Goal: Check status

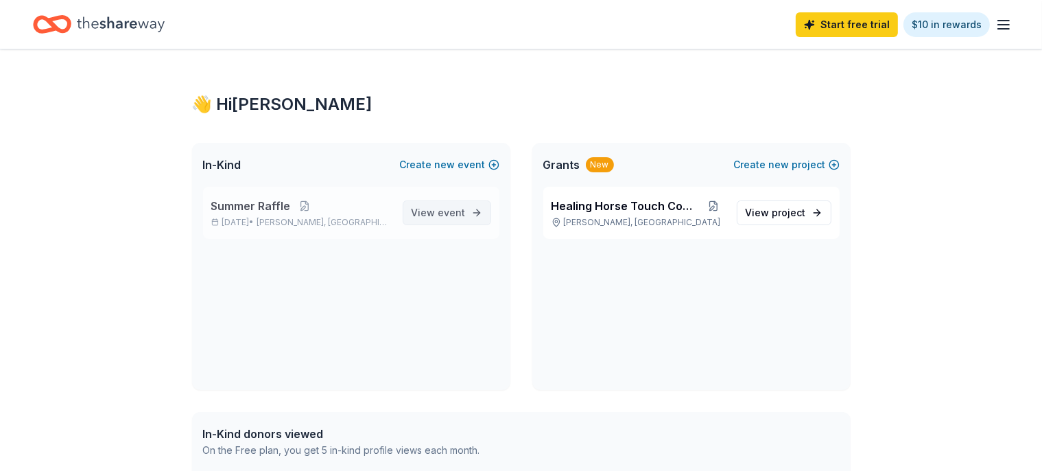
click at [430, 215] on span "View event" at bounding box center [439, 212] width 54 height 16
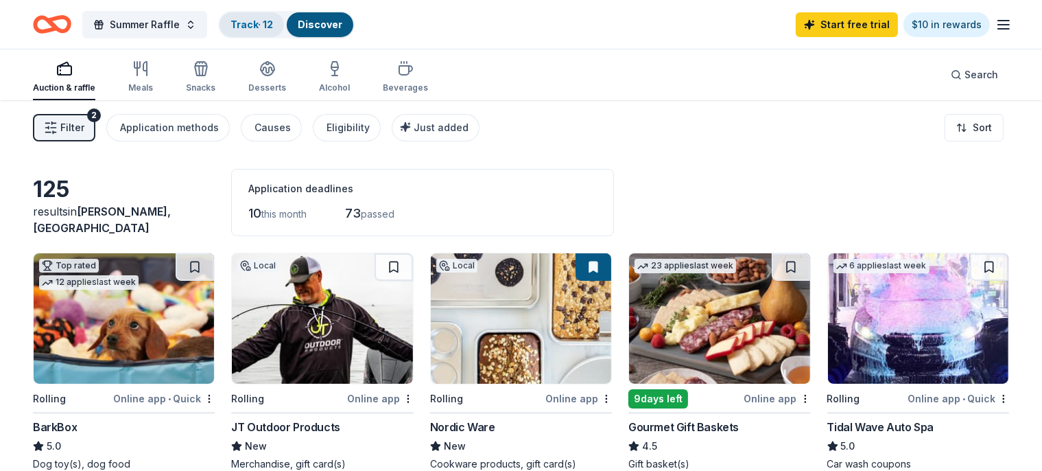
click at [258, 22] on link "Track · 12" at bounding box center [252, 25] width 43 height 12
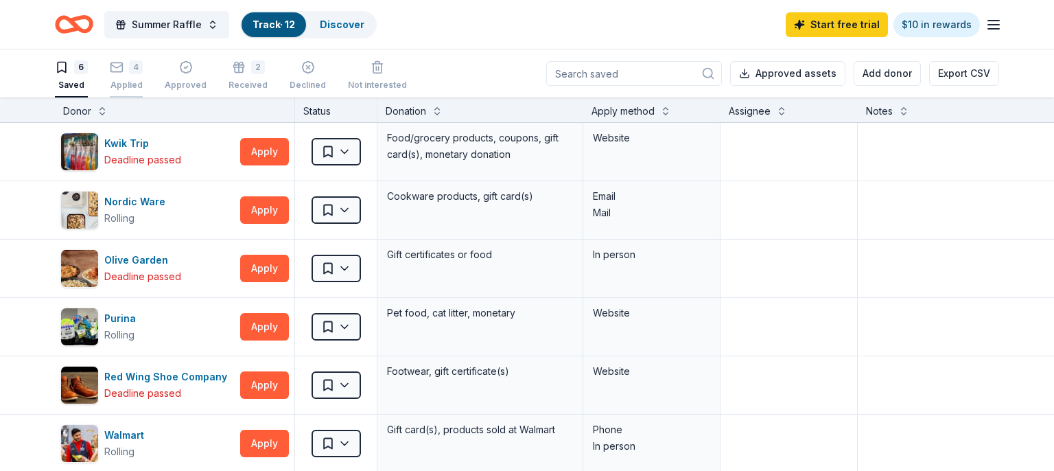
click at [118, 75] on div "4 Applied" at bounding box center [126, 75] width 33 height 30
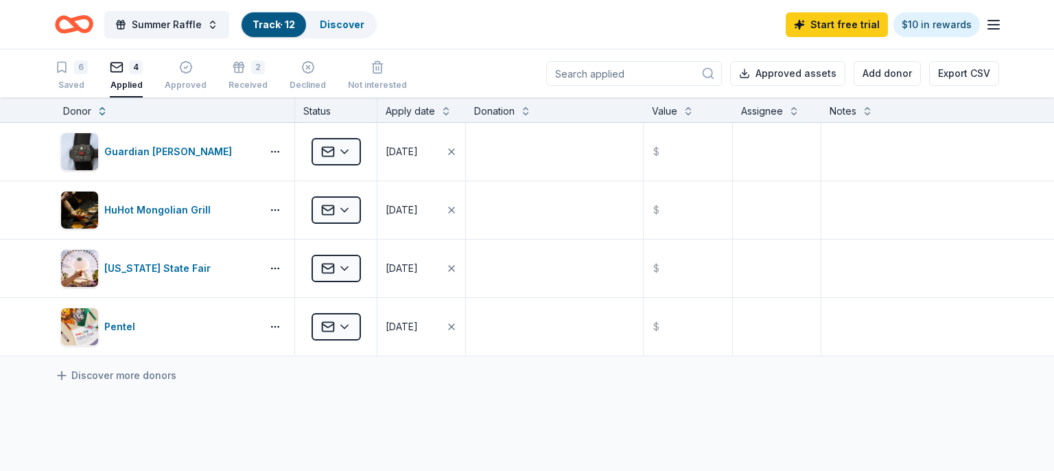
click at [73, 23] on icon "Home" at bounding box center [80, 24] width 21 height 14
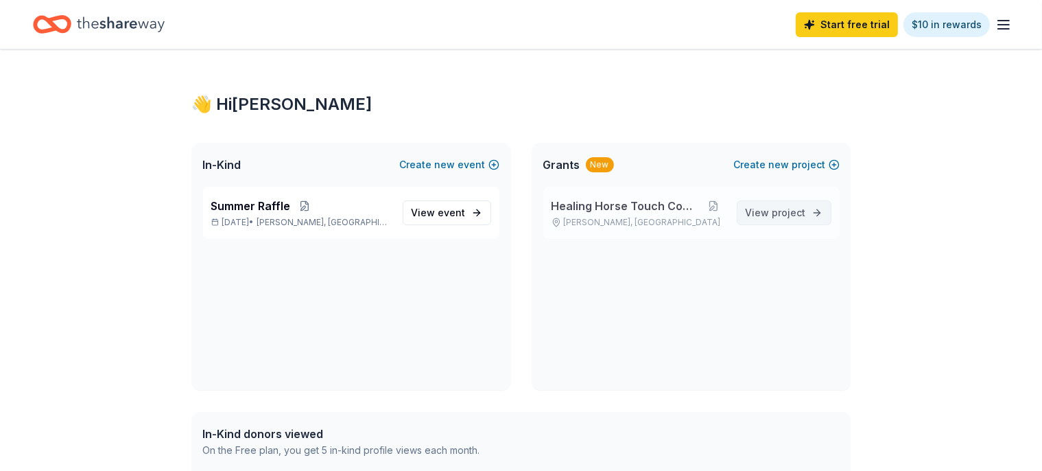
click at [780, 212] on span "project" at bounding box center [790, 213] width 34 height 12
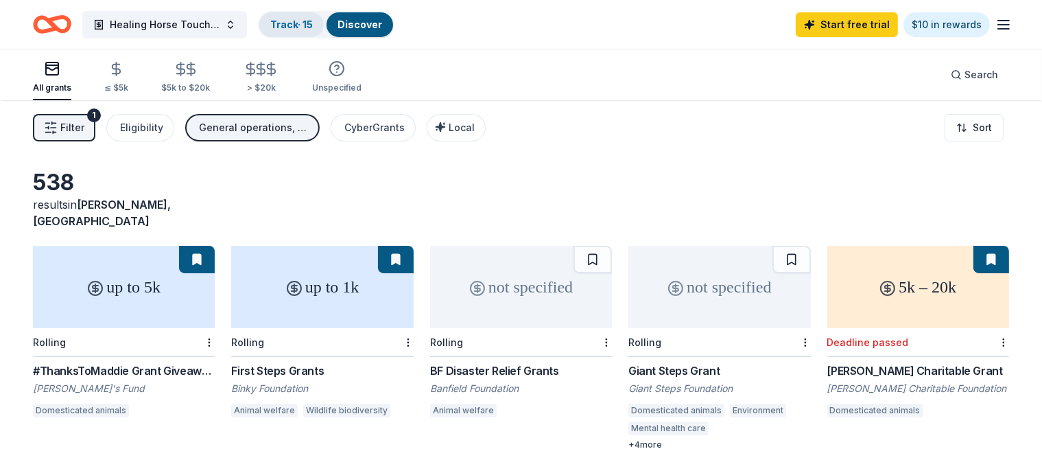
click at [313, 26] on link "Track · 15" at bounding box center [291, 25] width 43 height 12
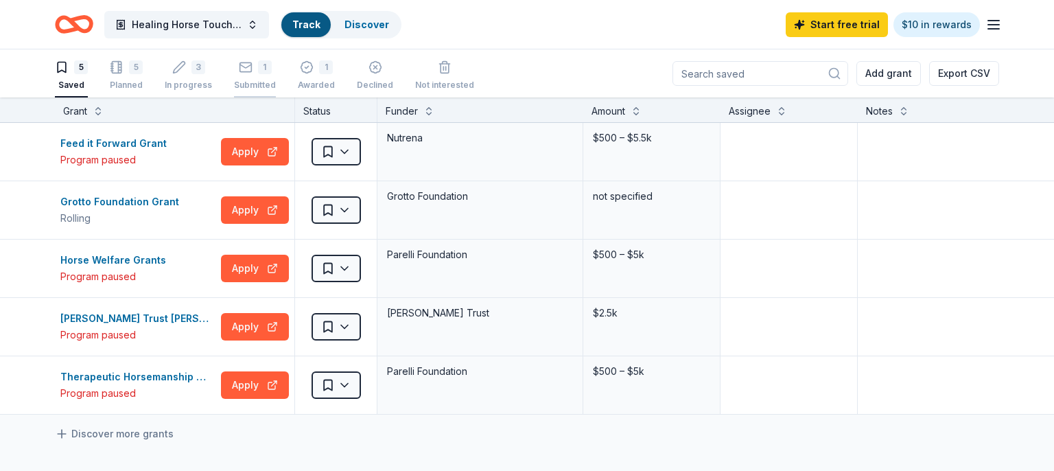
click at [253, 75] on div "1 Submitted" at bounding box center [255, 75] width 42 height 30
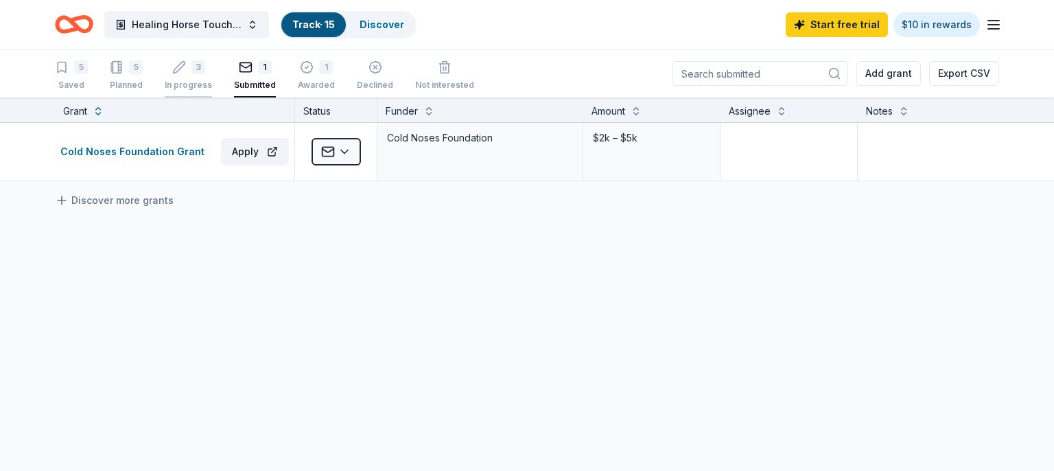
click at [176, 75] on div "3 In progress" at bounding box center [188, 75] width 47 height 30
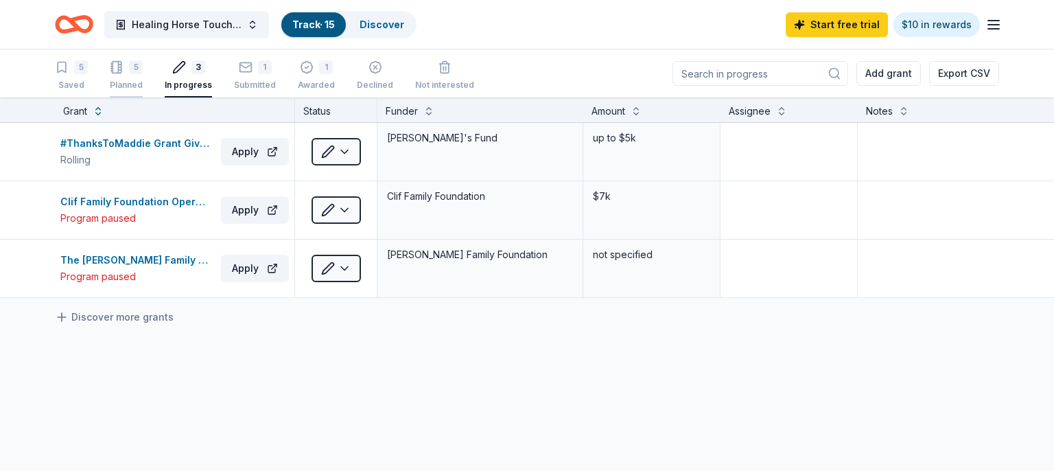
click at [132, 75] on div "5 Planned" at bounding box center [126, 75] width 33 height 30
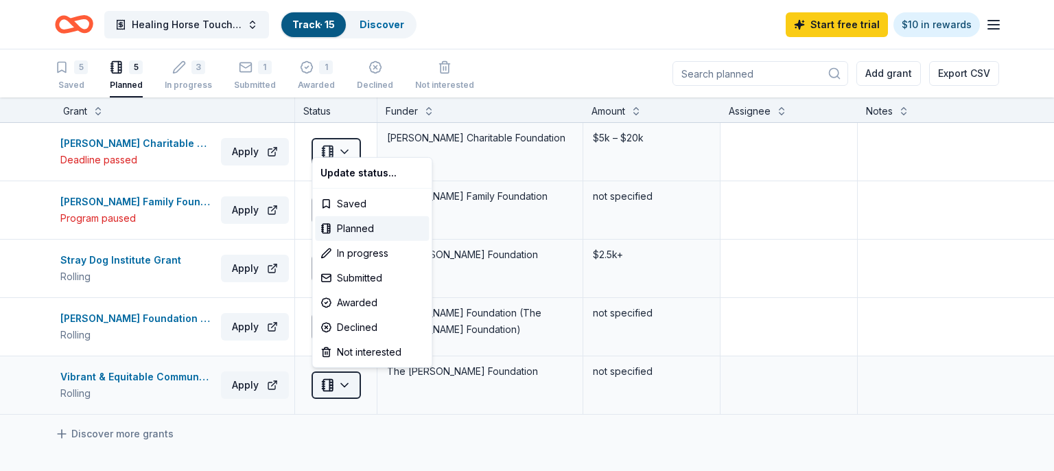
click at [344, 388] on html "Healing Horse Touch Company Track · 15 Discover Start free trial $10 in rewards…" at bounding box center [527, 235] width 1054 height 471
click at [351, 330] on div "Declined" at bounding box center [372, 327] width 114 height 25
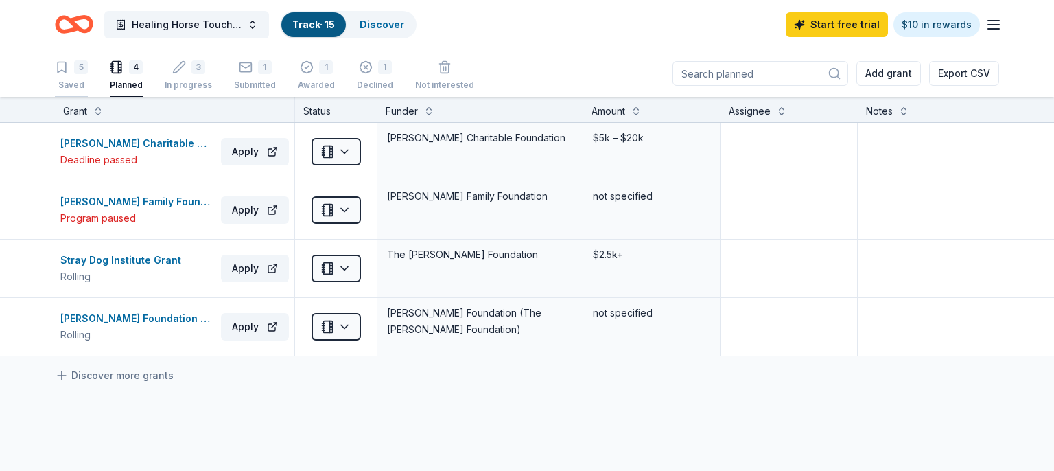
click at [73, 77] on div "5 Saved" at bounding box center [71, 75] width 33 height 30
